Goal: Task Accomplishment & Management: Manage account settings

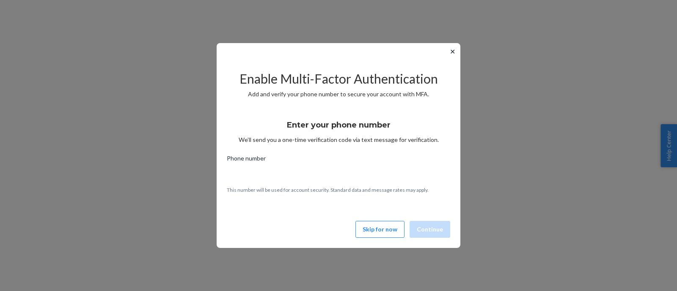
click at [451, 54] on button "✕" at bounding box center [452, 52] width 9 height 10
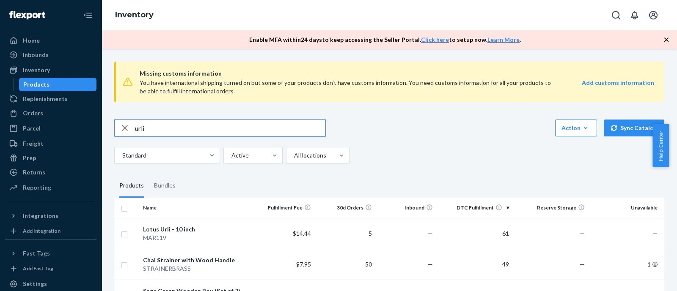
click at [179, 132] on input "urli" at bounding box center [230, 128] width 190 height 17
type input "urli 14"
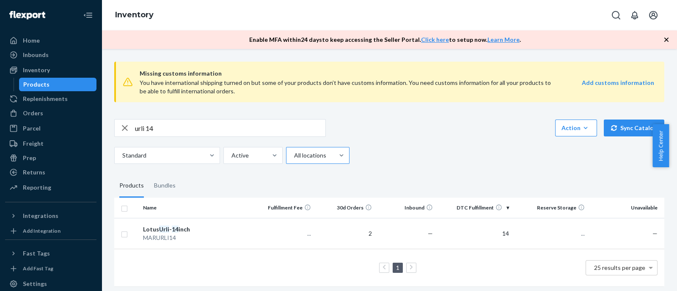
scroll to position [11, 0]
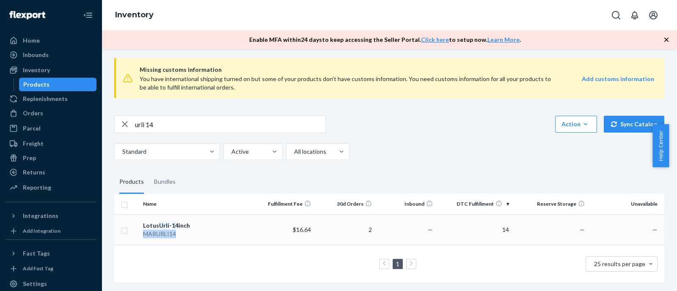
drag, startPoint x: 140, startPoint y: 228, endPoint x: 178, endPoint y: 231, distance: 38.2
click at [178, 231] on td "Lotus Urli - 14 inch MARURLI14" at bounding box center [197, 229] width 114 height 31
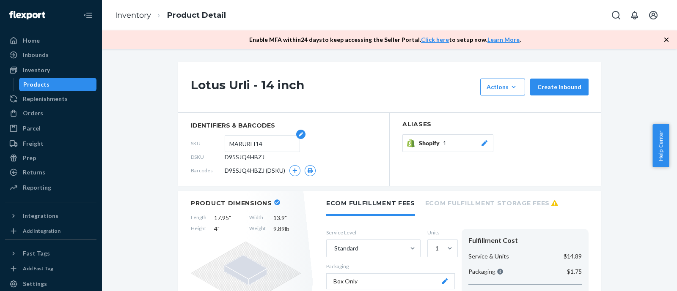
drag, startPoint x: 271, startPoint y: 141, endPoint x: 224, endPoint y: 137, distance: 47.1
click at [225, 137] on form "MARURLI14" at bounding box center [262, 143] width 75 height 17
click at [141, 20] on li "Inventory" at bounding box center [133, 15] width 36 height 11
click at [140, 18] on link "Inventory" at bounding box center [133, 15] width 36 height 9
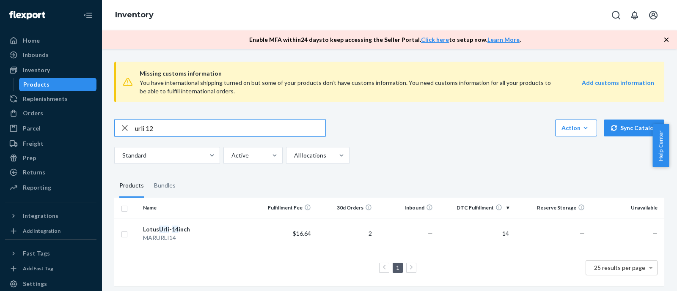
type input "urli 12"
click at [220, 228] on div "Lotus Urli - 12 inch" at bounding box center [196, 229] width 107 height 8
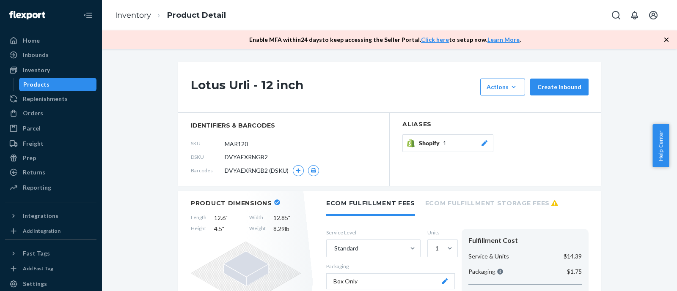
drag, startPoint x: 257, startPoint y: 146, endPoint x: 218, endPoint y: 140, distance: 39.8
click at [218, 140] on div "SKU MAR120" at bounding box center [284, 144] width 186 height 14
click at [493, 92] on button "Actions Hide Request removal" at bounding box center [502, 87] width 45 height 17
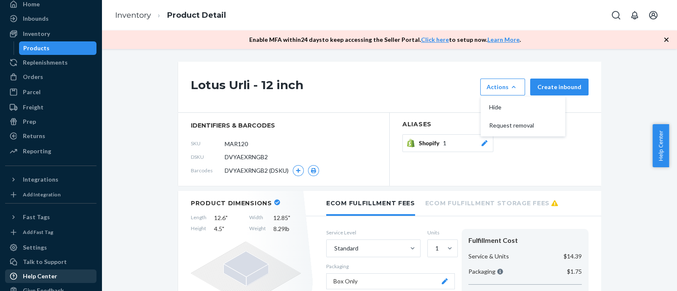
scroll to position [52, 0]
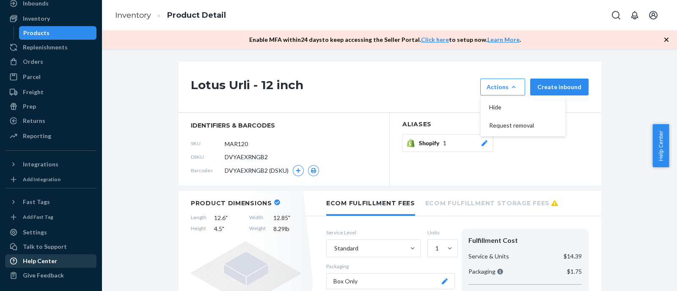
click at [52, 259] on div "Help Center" at bounding box center [40, 261] width 34 height 8
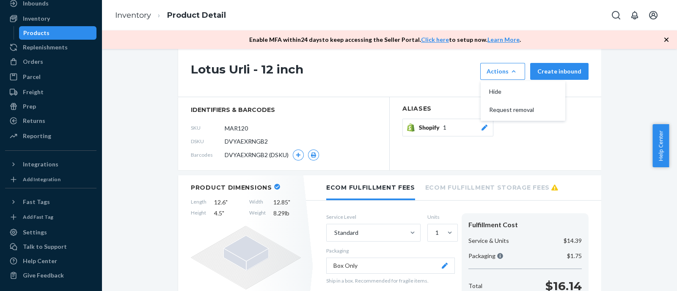
scroll to position [0, 0]
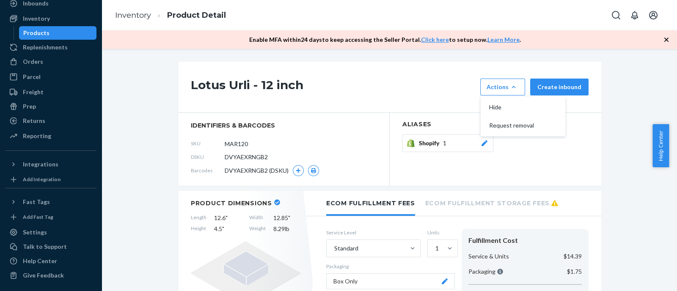
click at [481, 144] on icon at bounding box center [484, 143] width 6 height 6
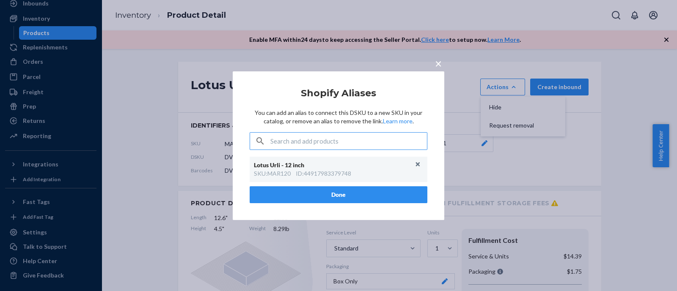
click at [346, 191] on button "Done" at bounding box center [339, 195] width 178 height 17
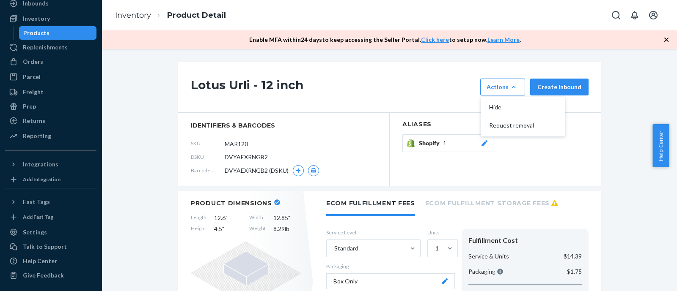
click at [559, 183] on section "Aliases Shopify 1" at bounding box center [495, 149] width 211 height 73
